Goal: Communication & Community: Answer question/provide support

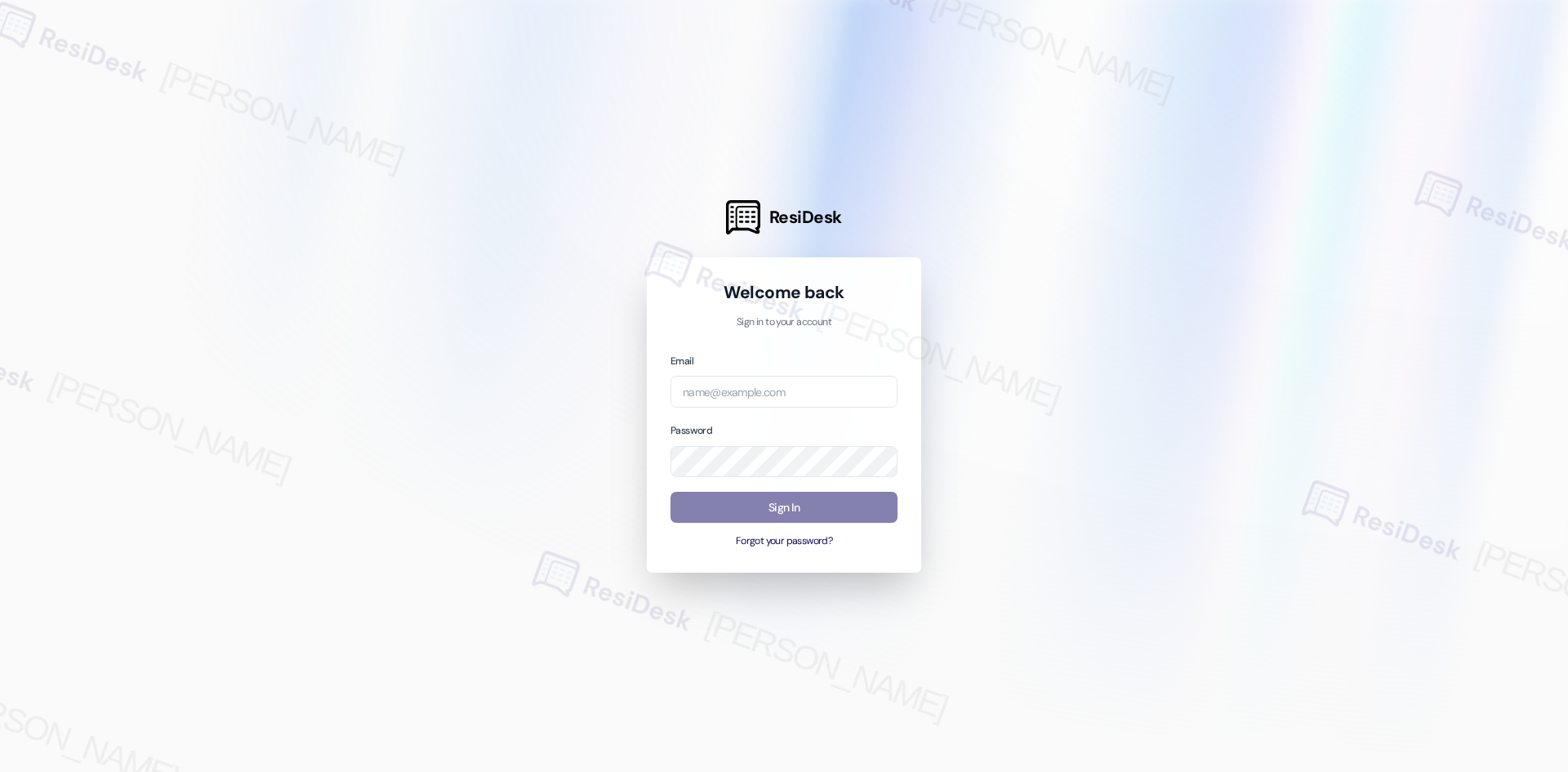
type input "automated-surveys-crawford_hoying-[PERSON_NAME].acueza@crawford_[DOMAIN_NAME]"
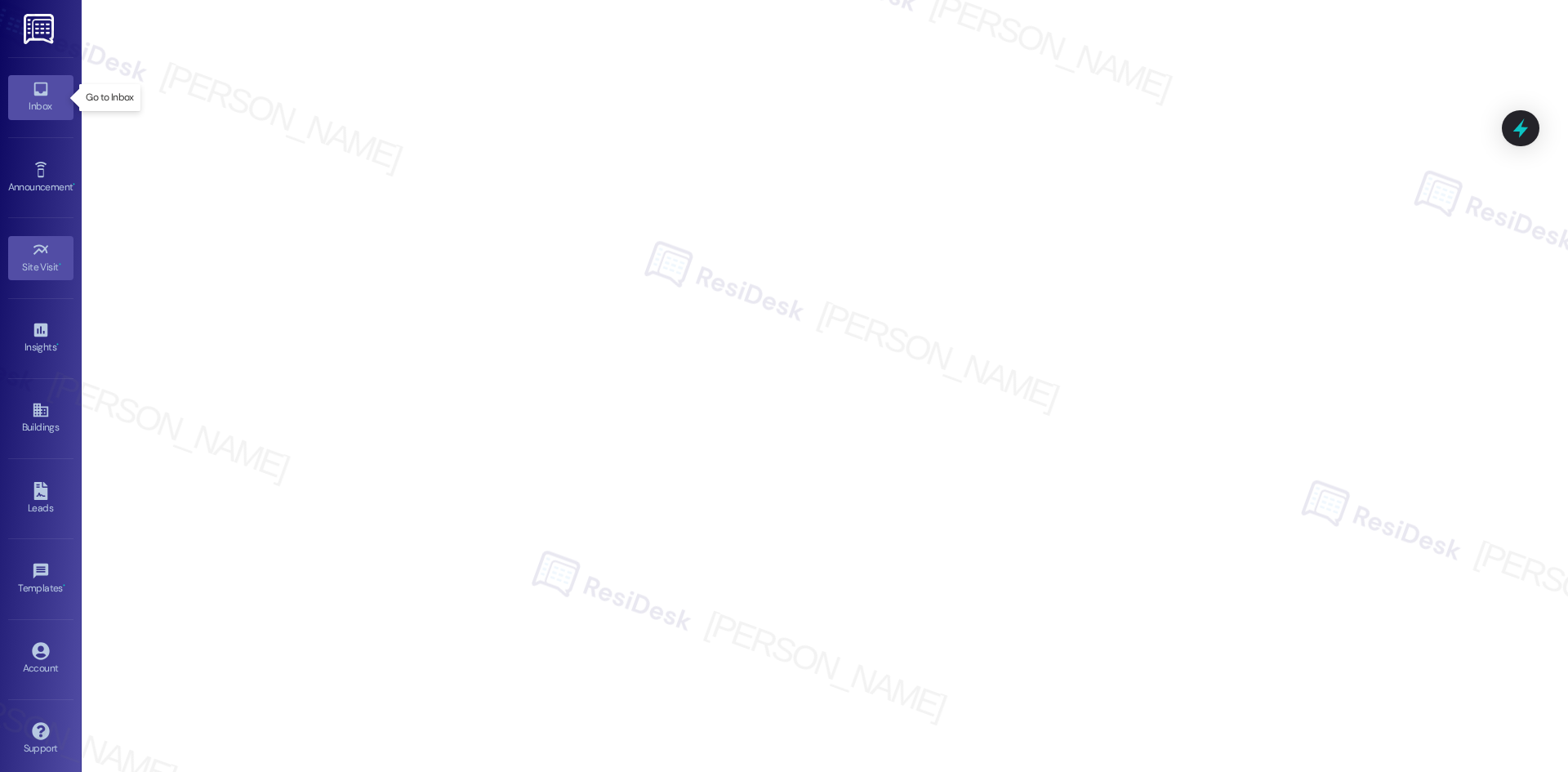
click at [35, 87] on icon at bounding box center [41, 89] width 18 height 18
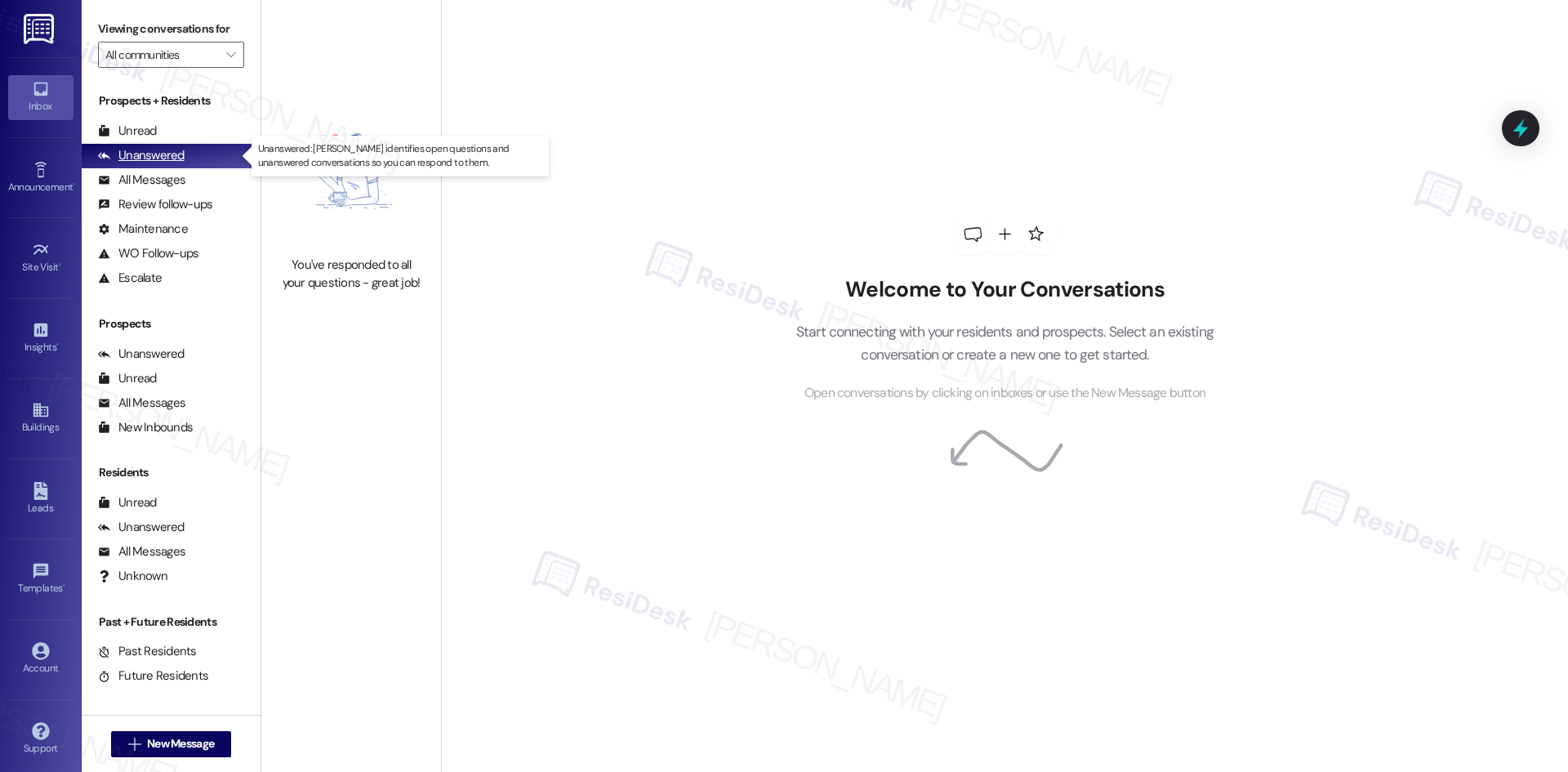
drag, startPoint x: 135, startPoint y: 150, endPoint x: 143, endPoint y: 152, distance: 8.2
click at [136, 150] on div "Unanswered" at bounding box center [141, 155] width 87 height 17
